Goal: Find specific page/section: Find specific page/section

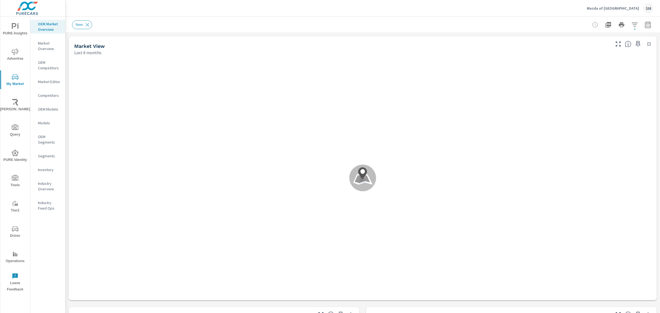
scroll to position [0, 0]
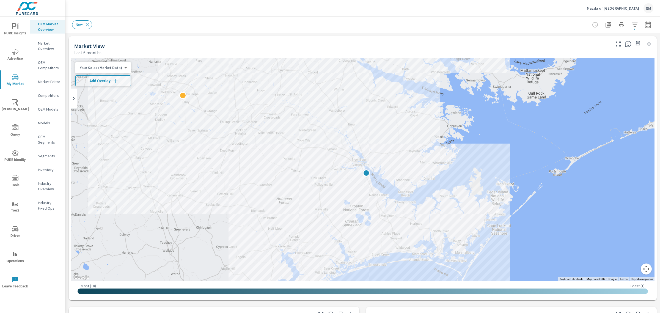
click at [15, 223] on button "Driver" at bounding box center [15, 231] width 30 height 19
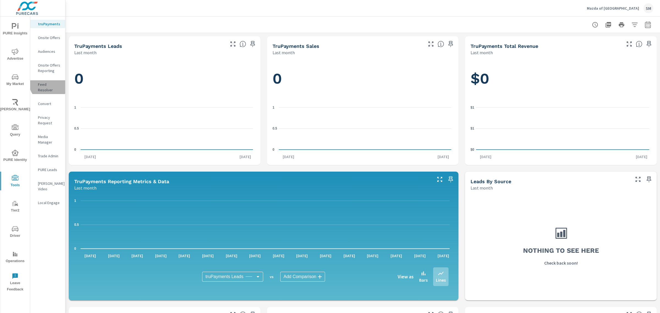
click at [49, 83] on p "Feed Resolver" at bounding box center [49, 87] width 23 height 11
click at [42, 85] on p "Feed Resolver" at bounding box center [49, 87] width 23 height 11
